Goal: Information Seeking & Learning: Learn about a topic

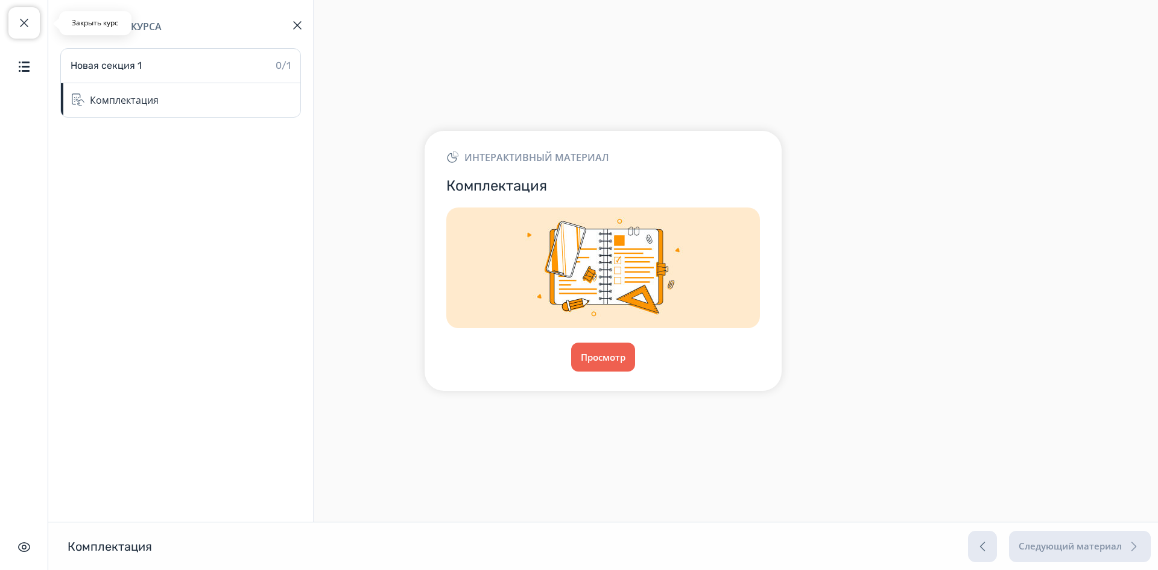
click at [20, 28] on span "button" at bounding box center [24, 23] width 14 height 14
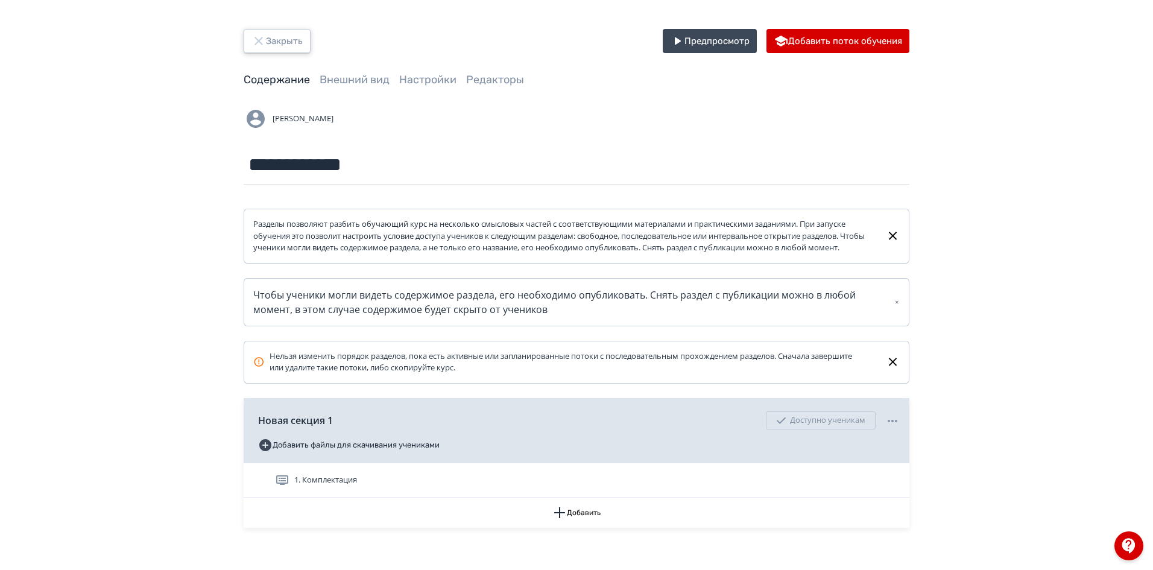
click at [271, 42] on button "Закрыть" at bounding box center [277, 41] width 67 height 24
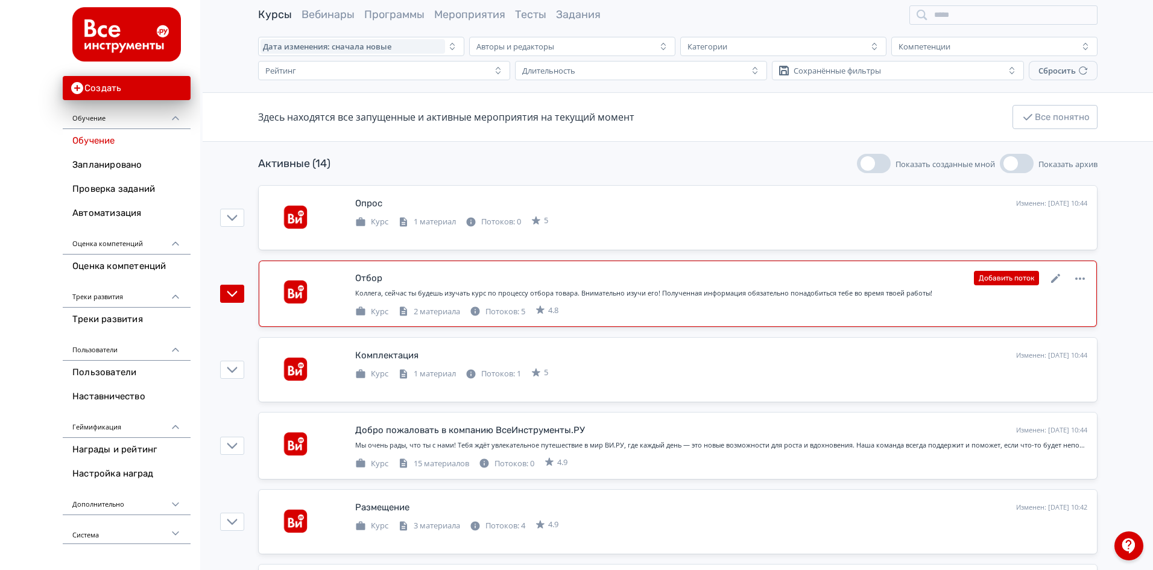
scroll to position [181, 0]
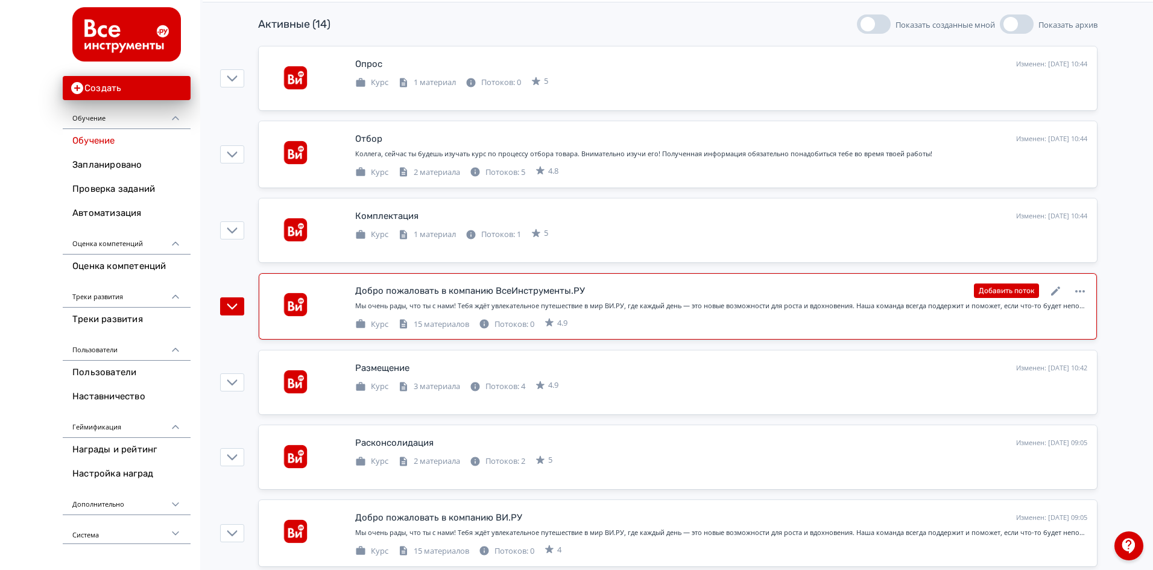
click at [455, 292] on div "Добро пожаловать в компанию ВсеИнструменты.РУ" at bounding box center [470, 291] width 230 height 14
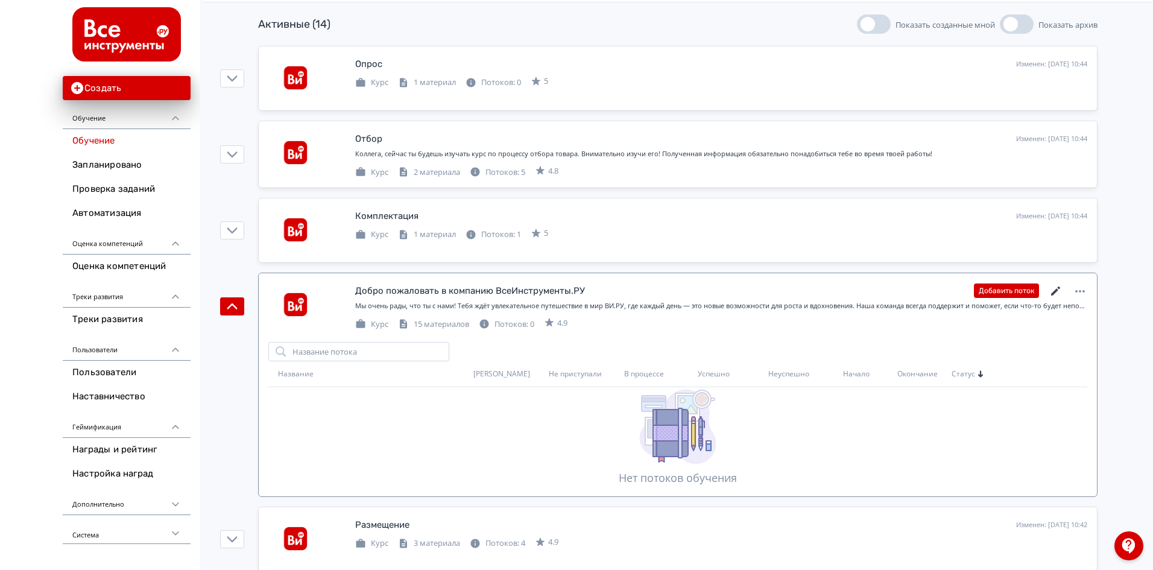
click at [1052, 290] on icon at bounding box center [1055, 291] width 14 height 14
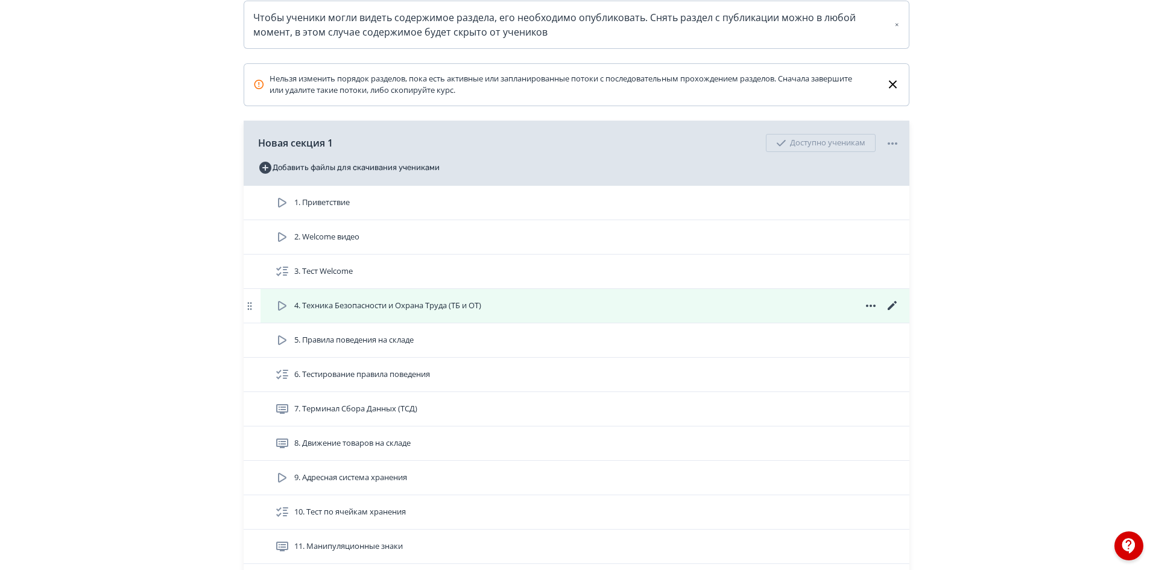
scroll to position [301, 0]
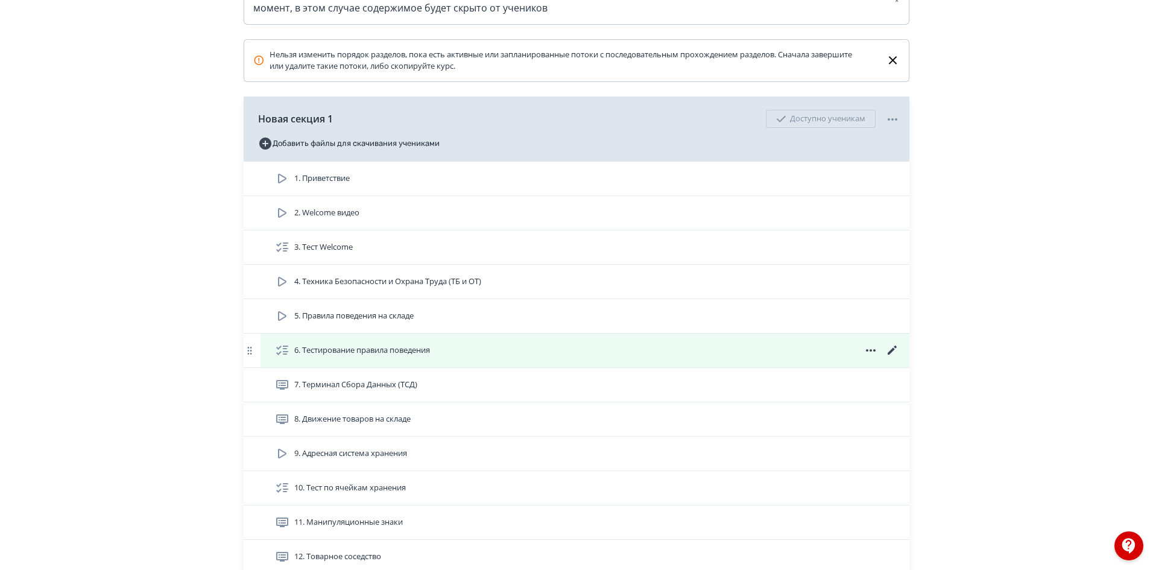
click at [783, 358] on div "6. Тестирование правила поведения" at bounding box center [587, 350] width 625 height 14
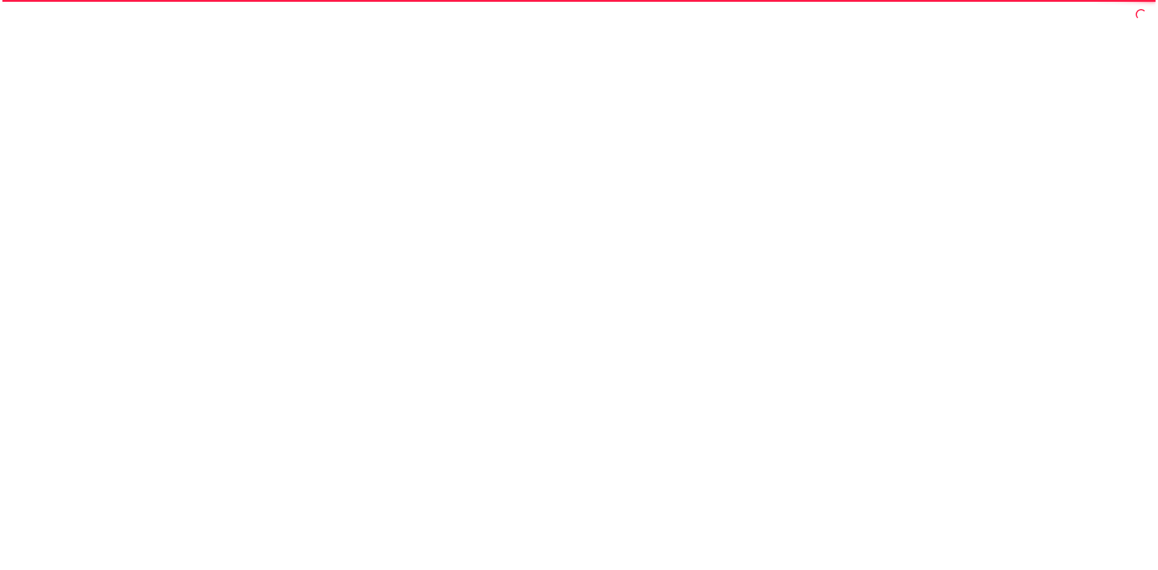
scroll to position [0, 0]
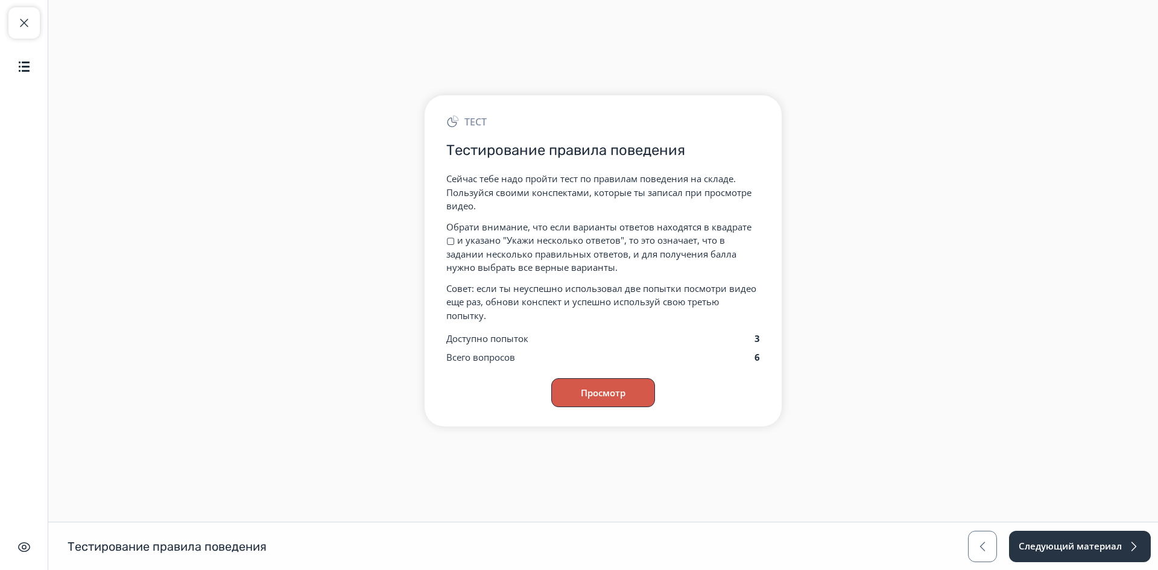
click at [628, 389] on button "Просмотр" at bounding box center [603, 392] width 104 height 29
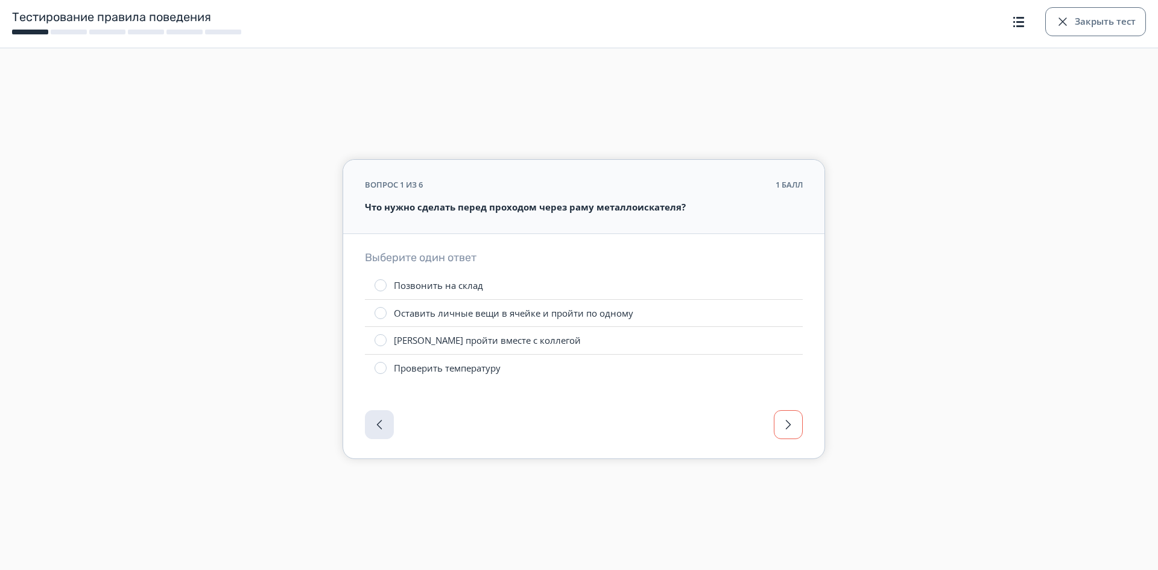
click at [795, 412] on button "button" at bounding box center [787, 424] width 29 height 29
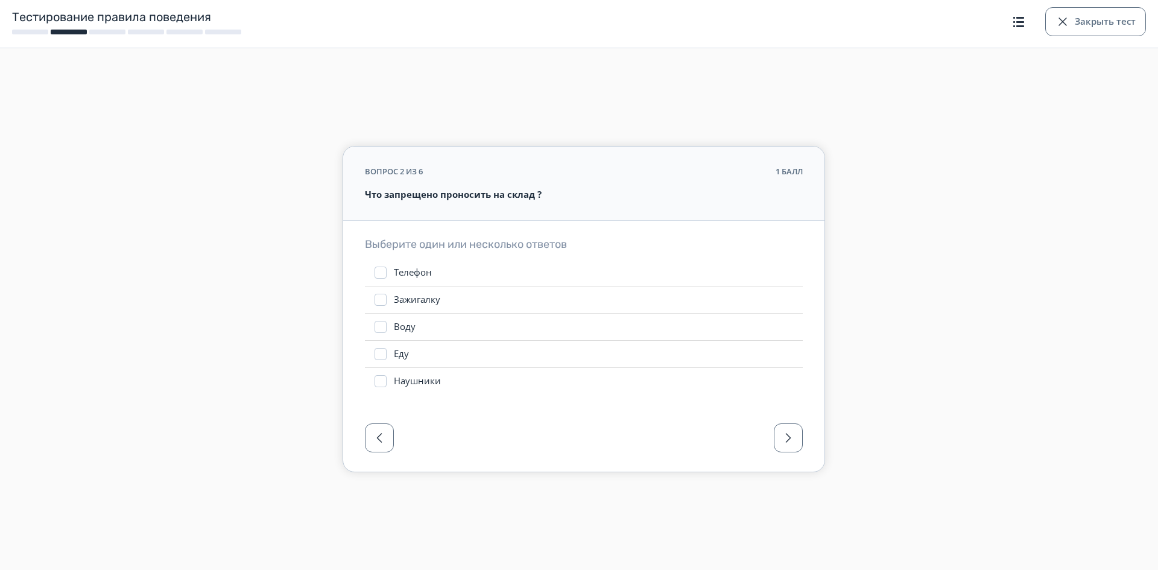
click at [795, 422] on div at bounding box center [583, 441] width 481 height 60
click at [795, 435] on button "button" at bounding box center [787, 437] width 29 height 29
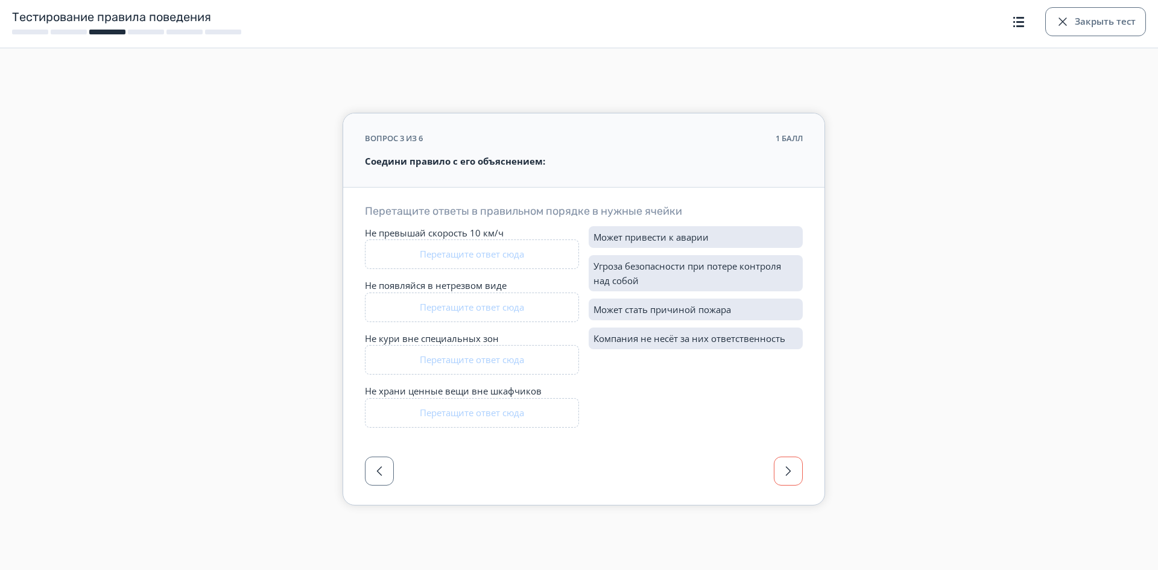
click at [786, 461] on button "button" at bounding box center [787, 470] width 29 height 29
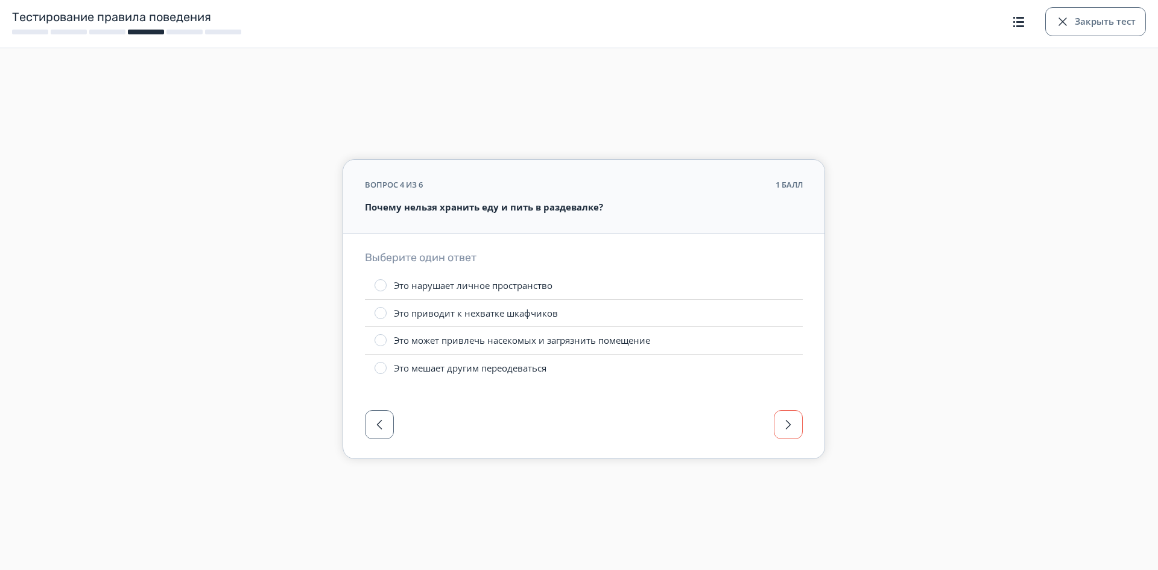
click at [786, 461] on div "вопрос 4 из 6 1 балл Почему нельзя хранить еду и пить в раздевалке? Выберите од…" at bounding box center [584, 285] width 1158 height 444
click at [797, 424] on button "button" at bounding box center [787, 424] width 29 height 29
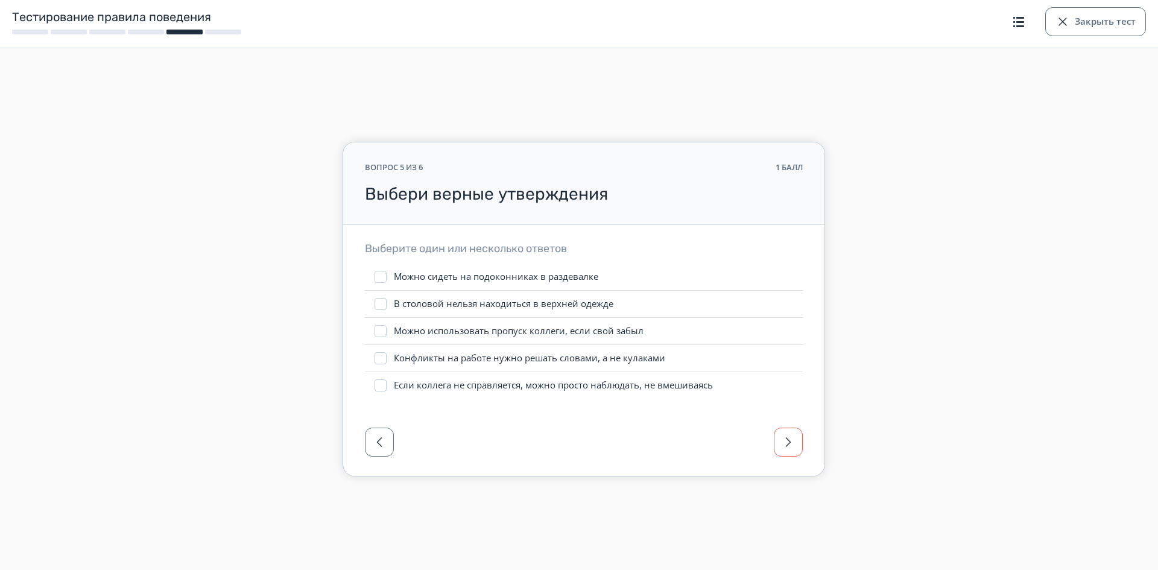
click at [797, 424] on div at bounding box center [583, 445] width 481 height 60
click at [792, 441] on span "button" at bounding box center [788, 442] width 14 height 14
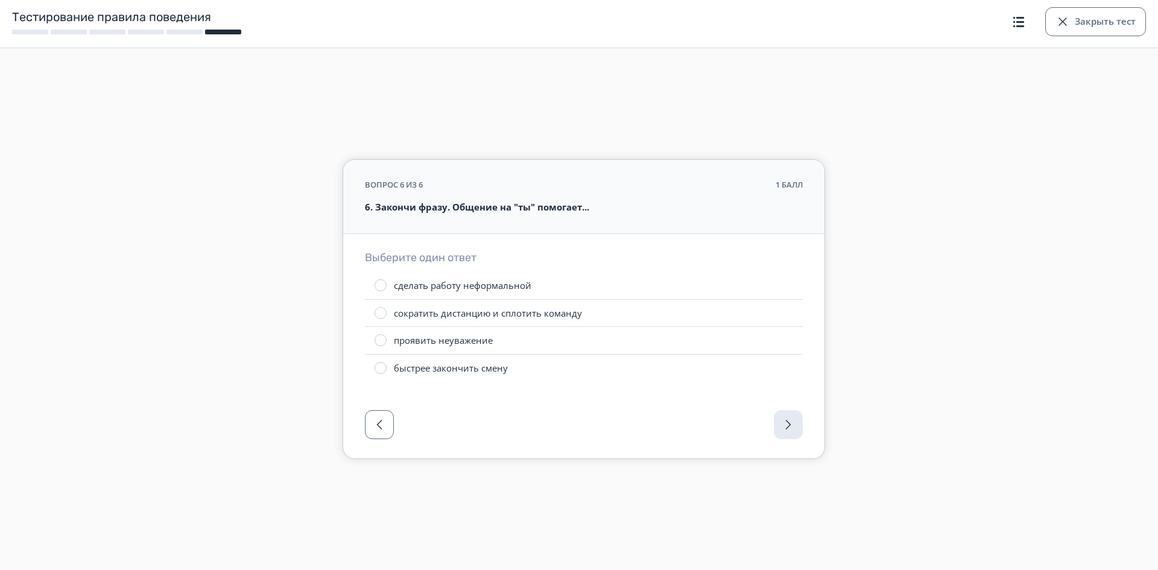
click at [766, 420] on div at bounding box center [583, 428] width 481 height 60
click at [787, 424] on div at bounding box center [583, 428] width 481 height 60
